Goal: Task Accomplishment & Management: Complete application form

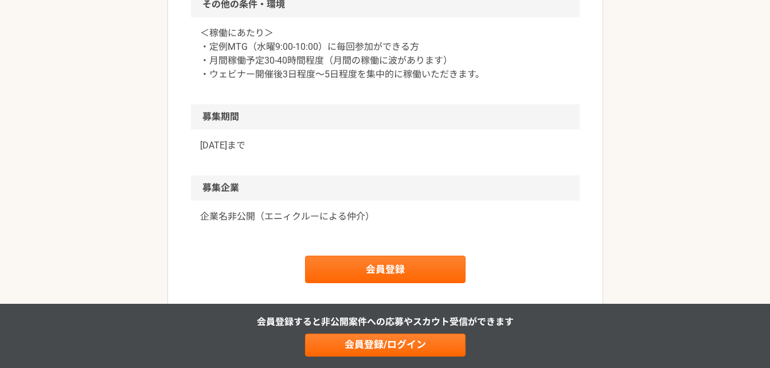
scroll to position [1073, 0]
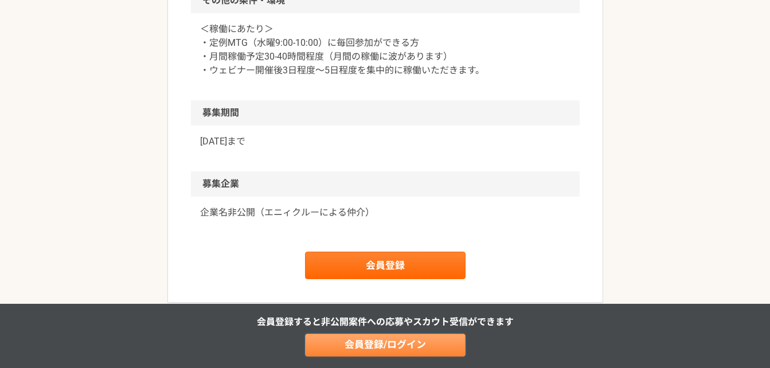
click at [402, 346] on link "会員登録/ログイン" at bounding box center [385, 345] width 161 height 23
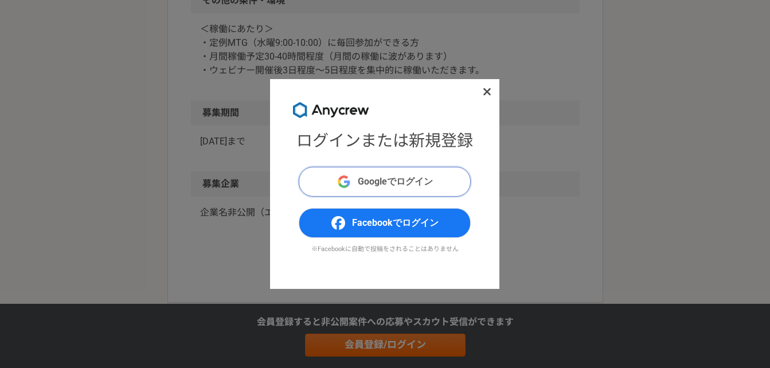
click at [394, 191] on button "Googleでログイン" at bounding box center [385, 182] width 172 height 30
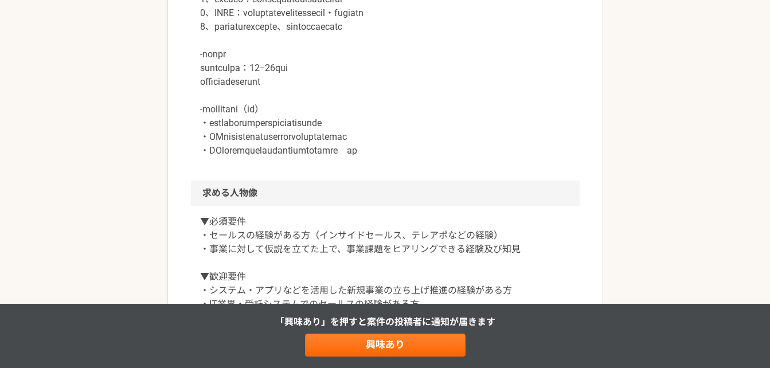
scroll to position [616, 0]
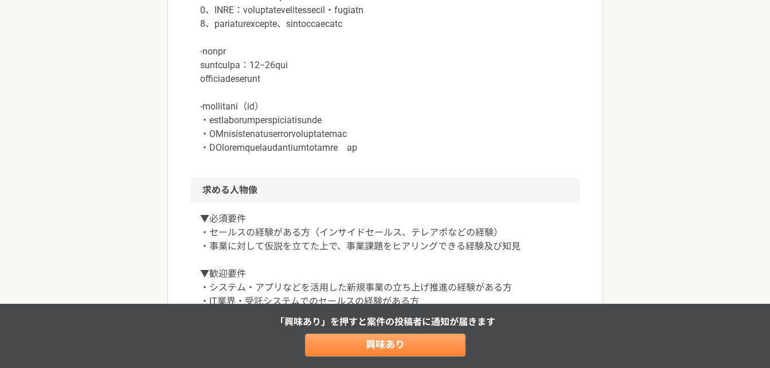
click at [404, 340] on link "興味あり" at bounding box center [385, 345] width 161 height 23
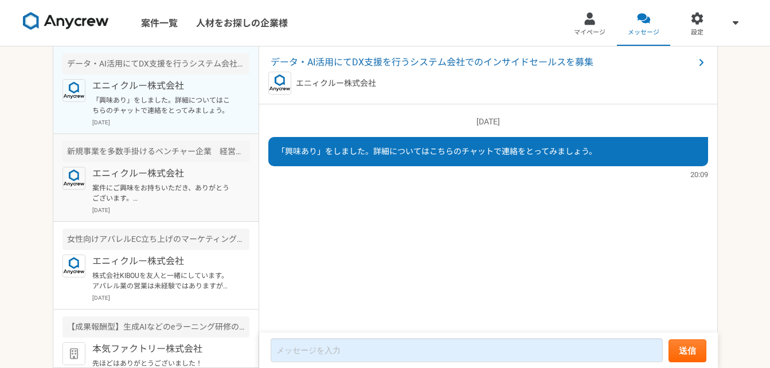
click at [197, 188] on p "案件にご興味をお持ちいただき、ありがとうございます。 本件、出社等の対応も必要になりますので、大阪にいらっしゃるようですと、ご対応が難しいかと思いますが、いか…" at bounding box center [163, 193] width 142 height 21
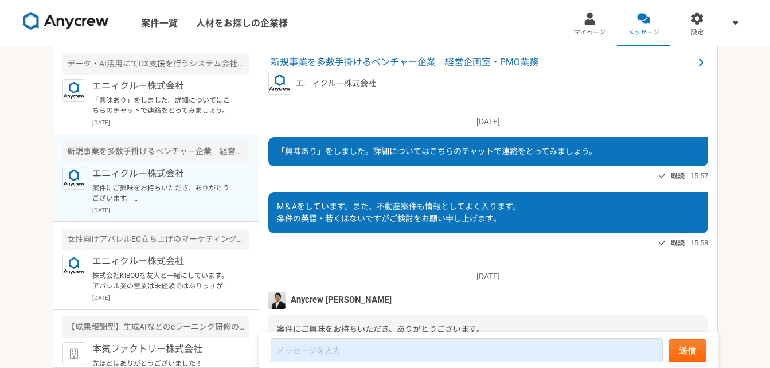
scroll to position [107, 0]
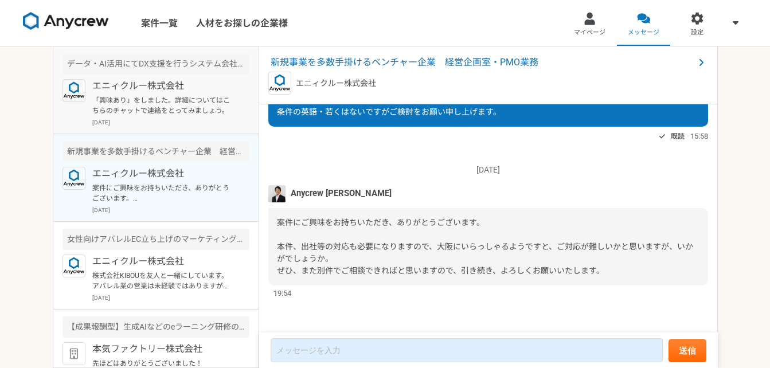
click at [179, 90] on p "エニィクルー株式会社" at bounding box center [163, 86] width 142 height 14
